Goal: Communication & Community: Answer question/provide support

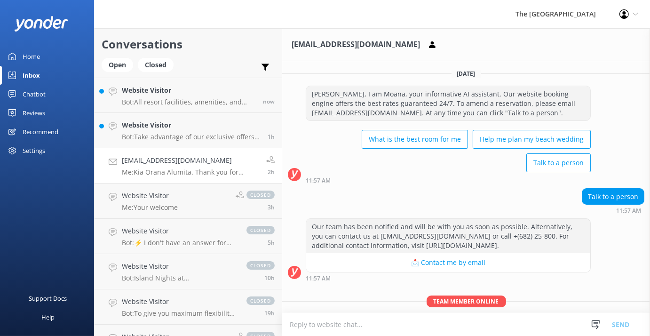
scroll to position [312, 0]
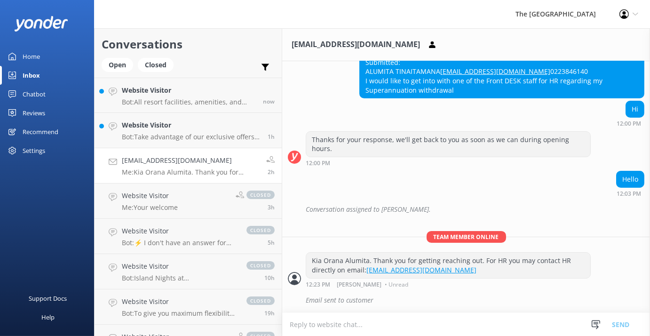
click at [527, 215] on div "Conversation assigned to [PERSON_NAME]." at bounding box center [475, 209] width 339 height 16
click at [151, 135] on p "Bot: Take advantage of our exclusive offers by booking our Best Rate Guaranteed…" at bounding box center [191, 137] width 139 height 8
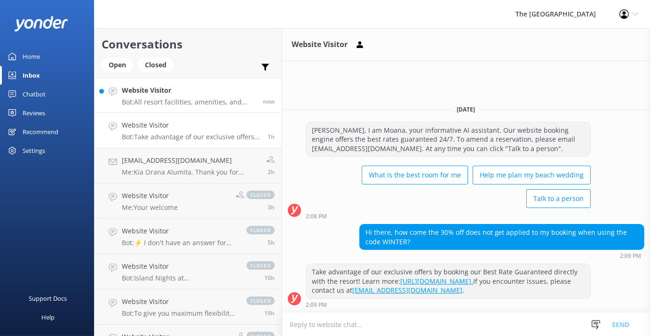
click at [187, 110] on link "Website Visitor Bot: All resort facilities, amenities, and services, including …" at bounding box center [188, 95] width 187 height 35
